Goal: Task Accomplishment & Management: Manage account settings

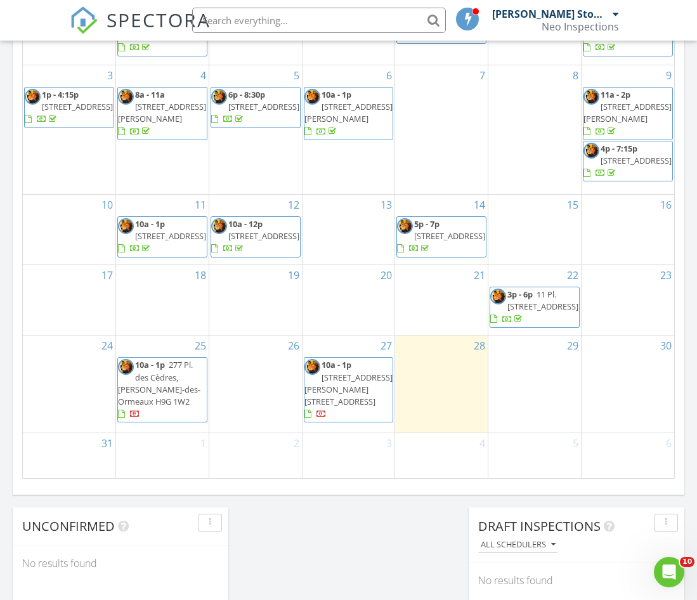
scroll to position [1174, 717]
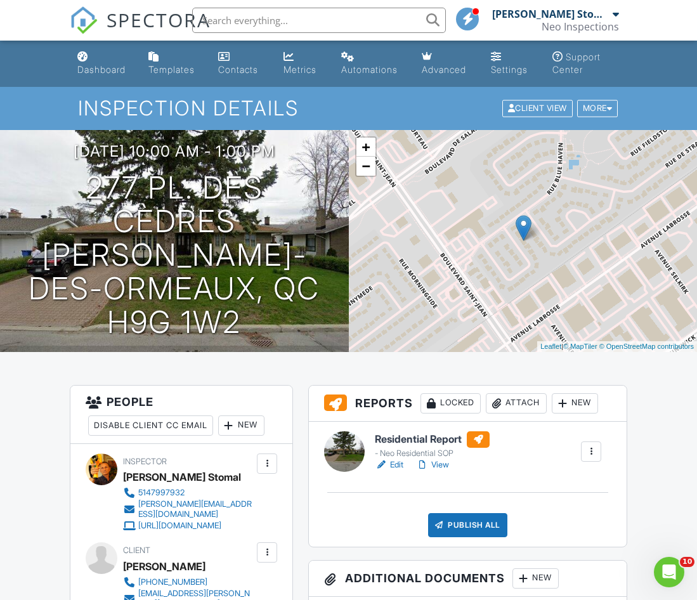
click at [399, 461] on link "Edit" at bounding box center [389, 464] width 29 height 13
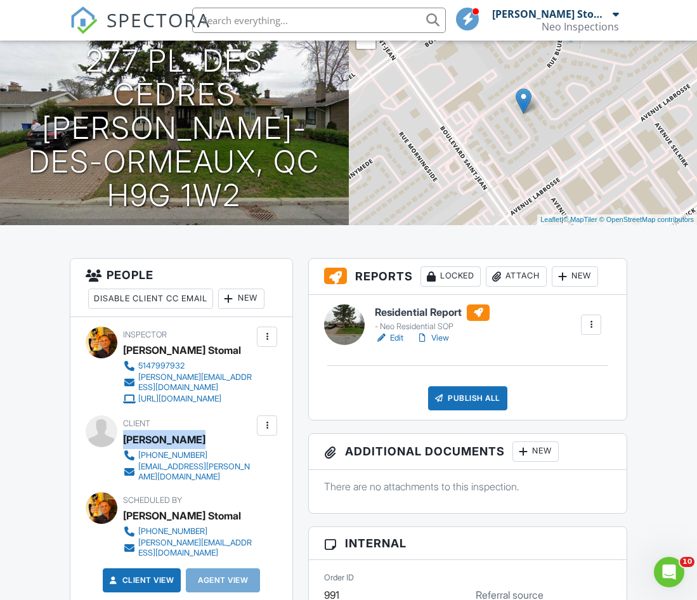
drag, startPoint x: 194, startPoint y: 450, endPoint x: 126, endPoint y: 440, distance: 68.6
click at [126, 440] on div "[PERSON_NAME]" at bounding box center [193, 439] width 141 height 19
copy div "[PERSON_NAME]"
click at [268, 332] on div at bounding box center [267, 336] width 13 height 13
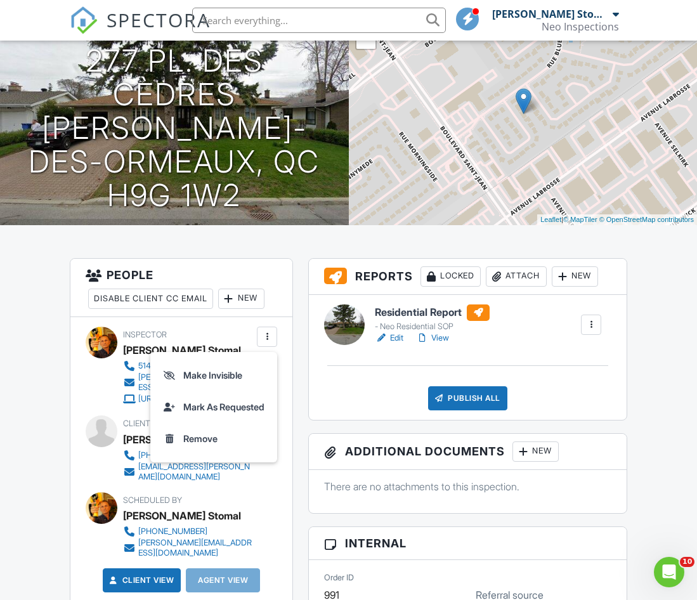
click at [255, 299] on div "New" at bounding box center [241, 299] width 46 height 20
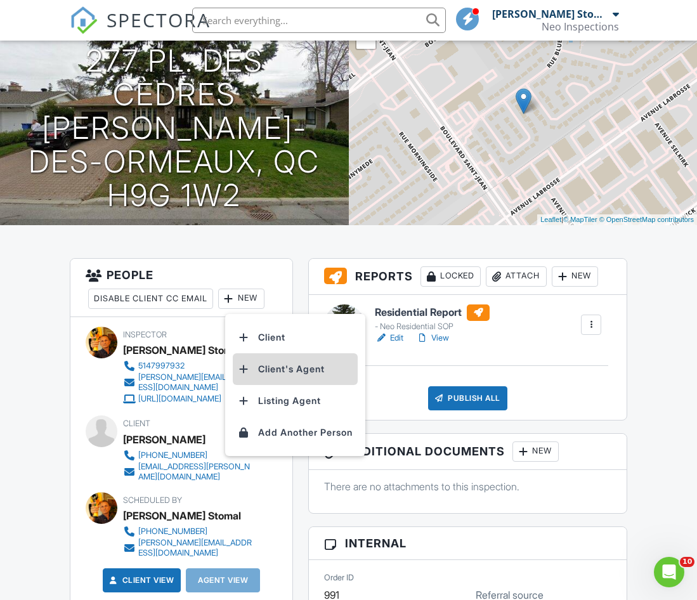
click at [268, 370] on li "Client's Agent" at bounding box center [295, 369] width 125 height 32
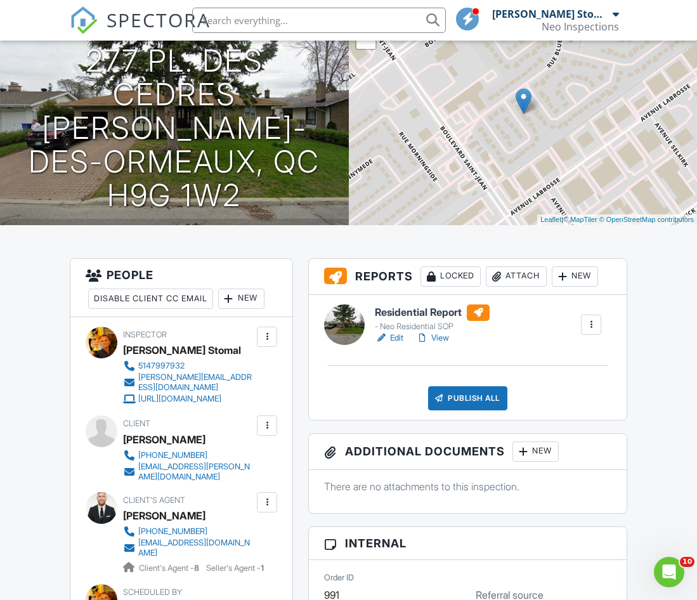
drag, startPoint x: 226, startPoint y: 519, endPoint x: 126, endPoint y: 522, distance: 100.3
click at [126, 522] on div "Joseph Blusanovics" at bounding box center [193, 515] width 141 height 19
copy div "Joseph Blusanovics"
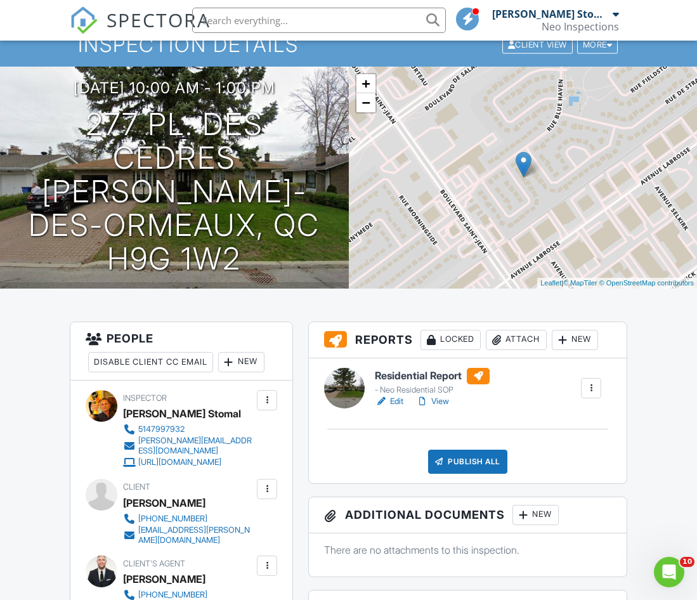
click at [401, 403] on link "Edit" at bounding box center [389, 401] width 29 height 13
